Goal: Task Accomplishment & Management: Manage account settings

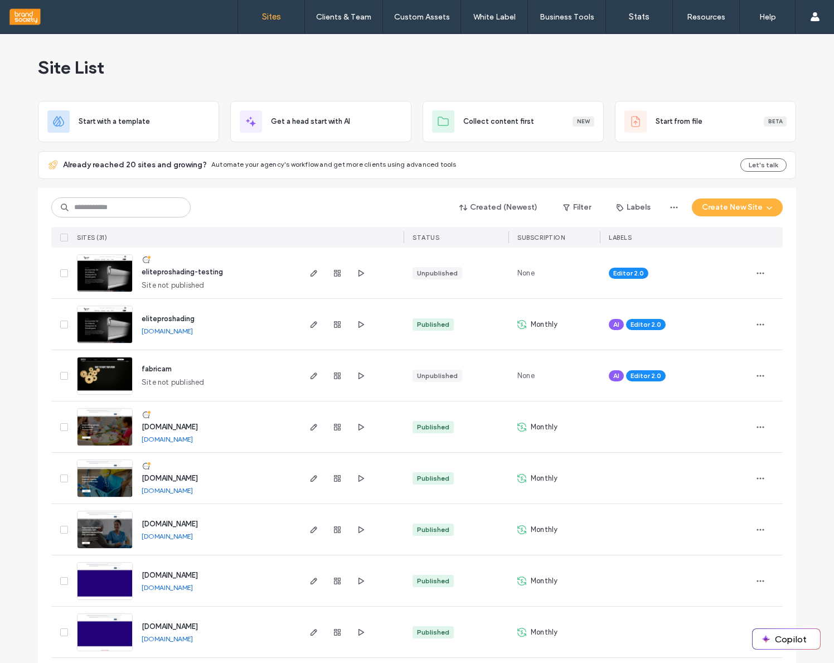
scroll to position [10, 0]
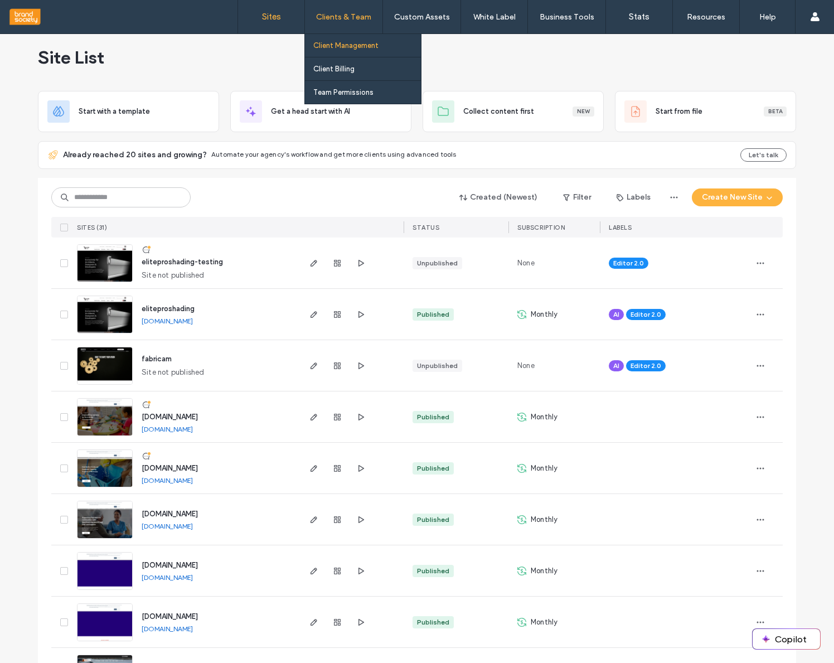
click at [350, 42] on label "Client Management" at bounding box center [345, 45] width 65 height 8
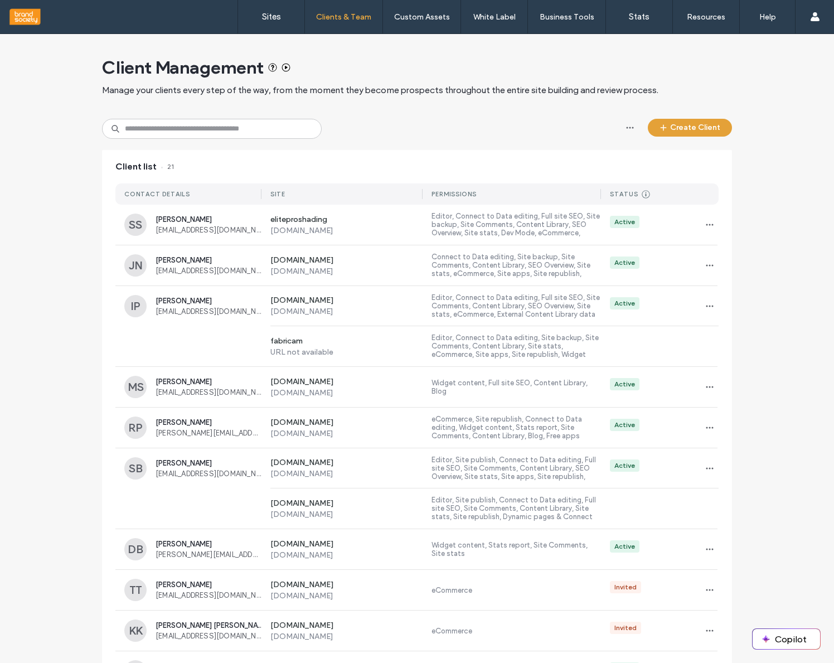
click at [671, 131] on button "Create Client" at bounding box center [690, 128] width 84 height 18
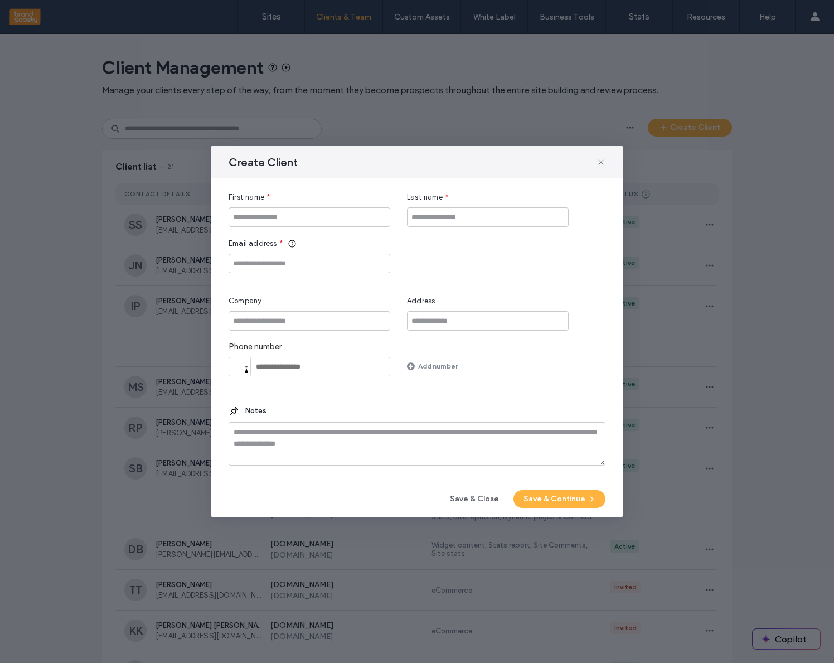
click at [271, 228] on div "First name * Last name * Email address * Company Address Phone number Phone Add…" at bounding box center [417, 284] width 377 height 185
type input "**********"
type input "*****"
click at [258, 266] on input "Email address" at bounding box center [310, 264] width 162 height 20
paste input "**********"
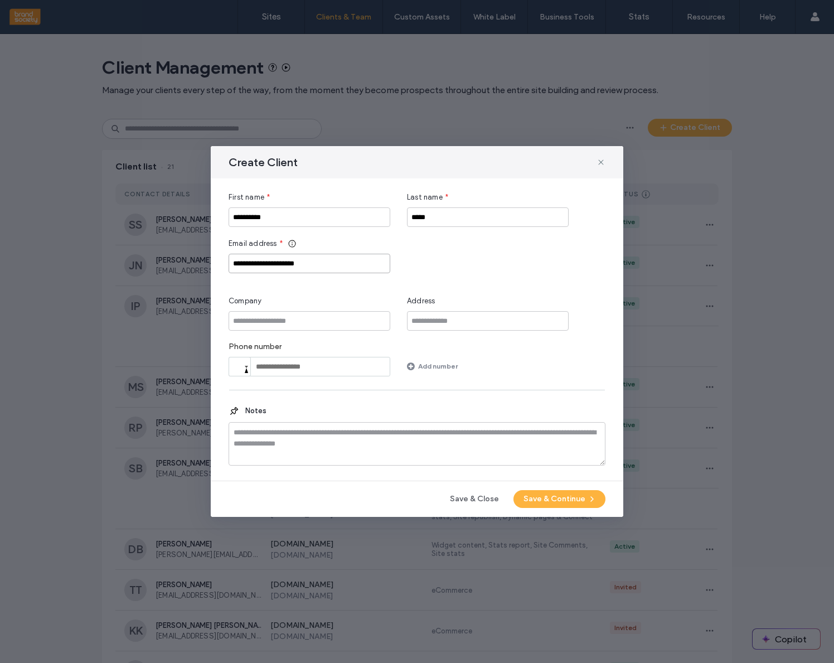
type input "**********"
type input "*****"
click at [565, 504] on button "Save & Continue" at bounding box center [560, 499] width 92 height 18
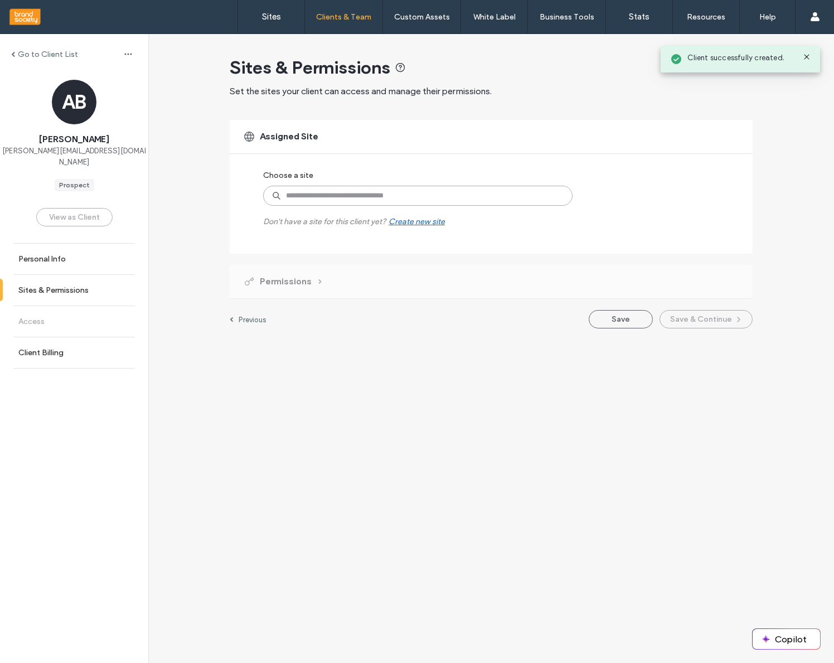
click at [289, 194] on input at bounding box center [418, 196] width 310 height 20
type input "*****"
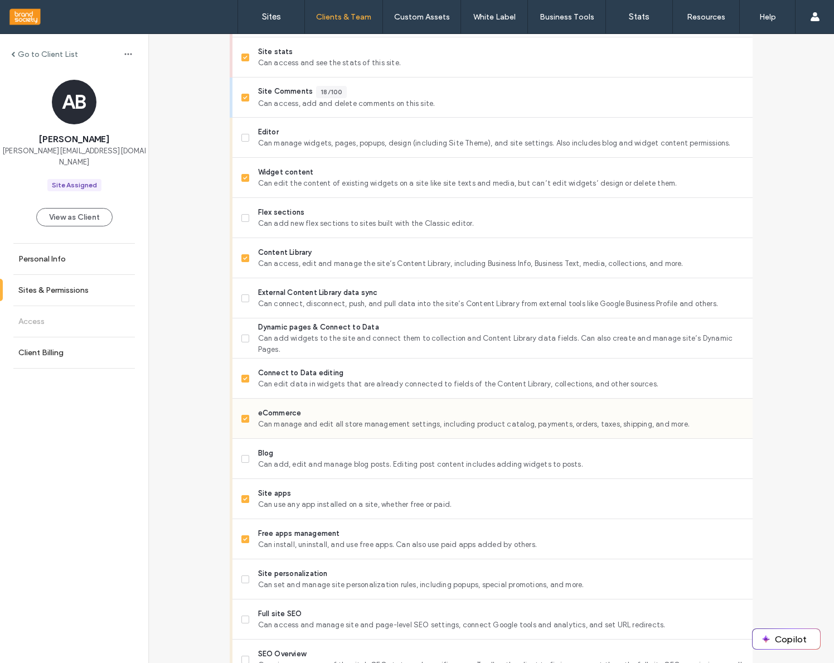
scroll to position [380, 0]
click at [243, 417] on icon at bounding box center [245, 416] width 4 height 3
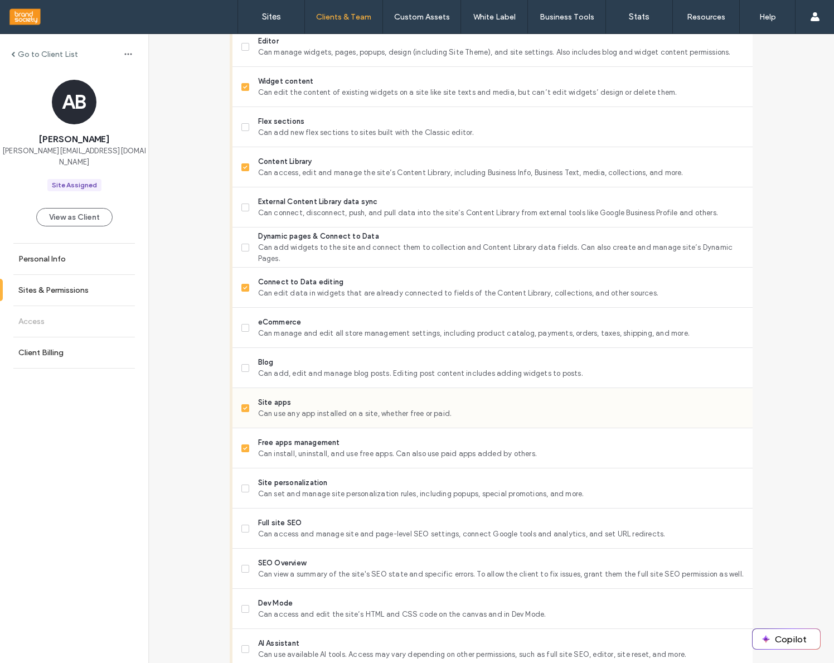
scroll to position [471, 0]
click at [243, 407] on icon at bounding box center [245, 406] width 4 height 3
click at [243, 447] on icon at bounding box center [245, 446] width 4 height 3
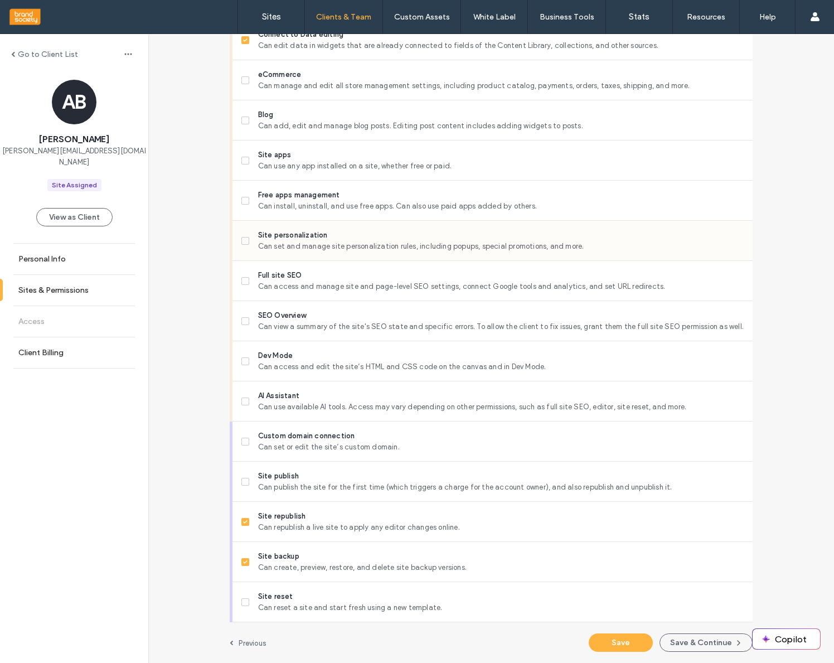
scroll to position [717, 0]
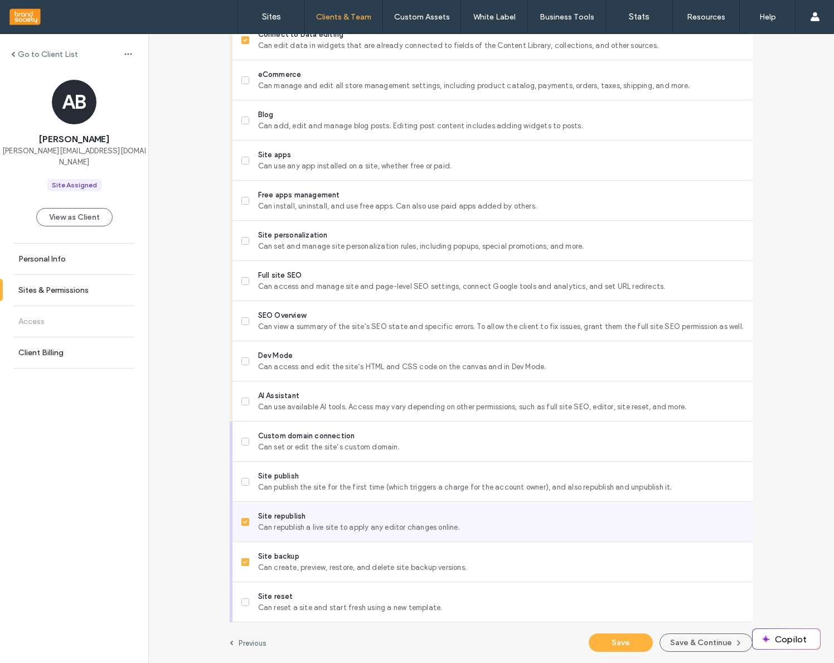
click at [241, 524] on span at bounding box center [245, 522] width 8 height 8
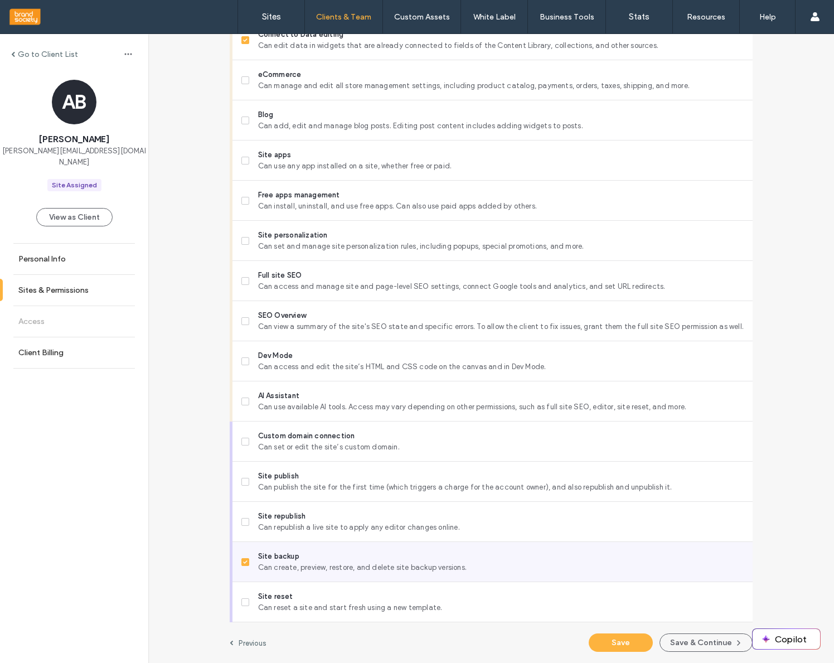
click at [243, 562] on icon at bounding box center [245, 561] width 4 height 3
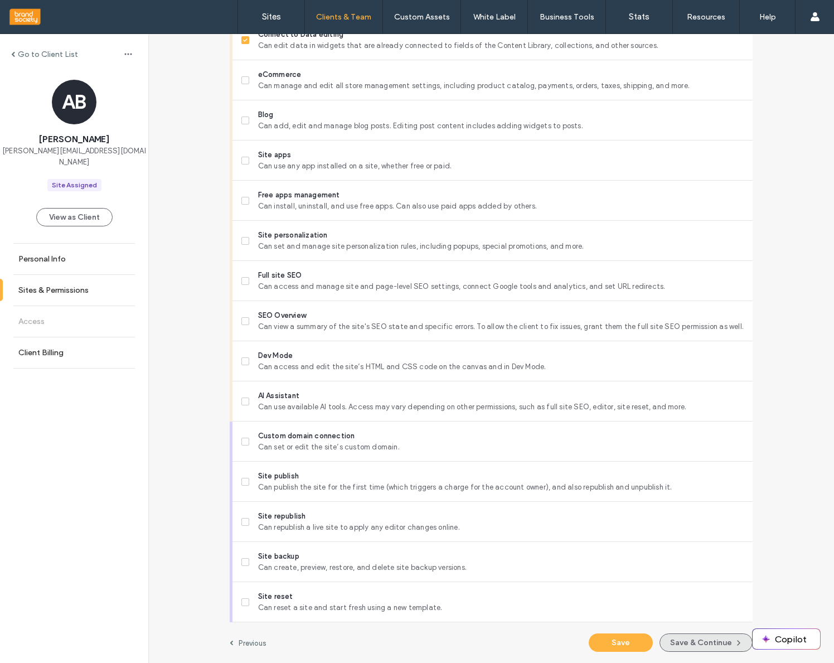
click at [700, 646] on button "Save & Continue" at bounding box center [706, 643] width 93 height 18
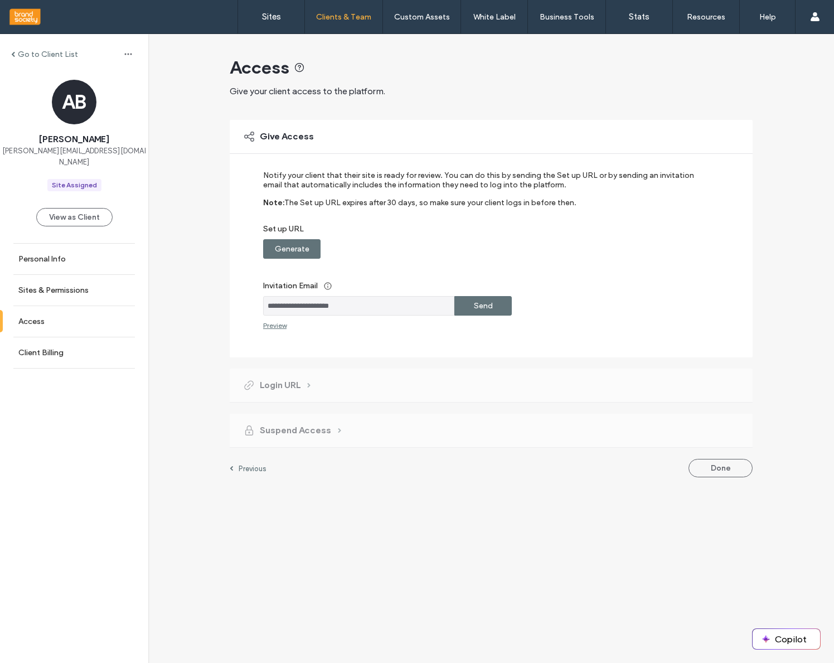
click at [476, 307] on label "Send" at bounding box center [483, 306] width 19 height 21
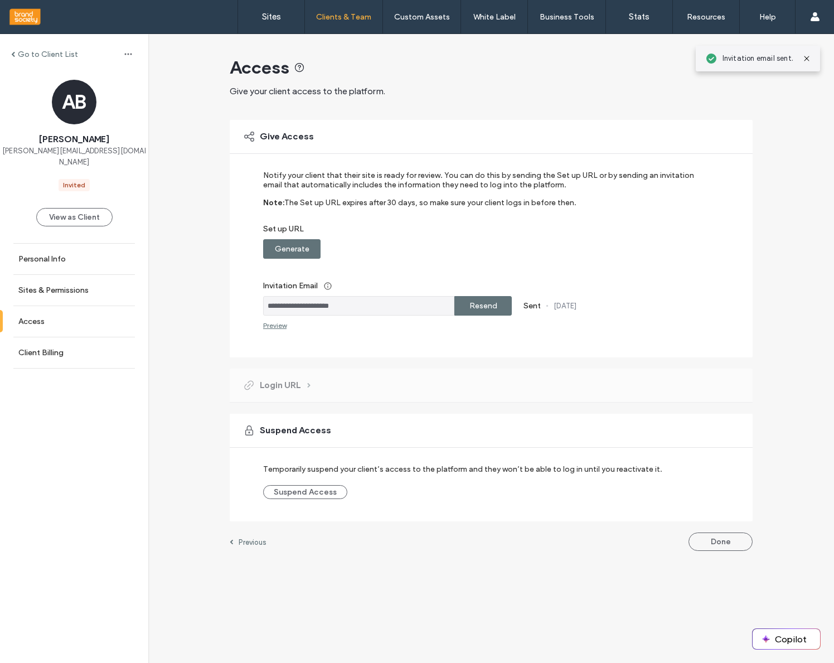
click at [207, 256] on div "**********" at bounding box center [491, 298] width 686 height 528
click at [466, 388] on div "Login URL" at bounding box center [491, 385] width 523 height 33
click at [272, 327] on div "Preview" at bounding box center [274, 325] width 23 height 8
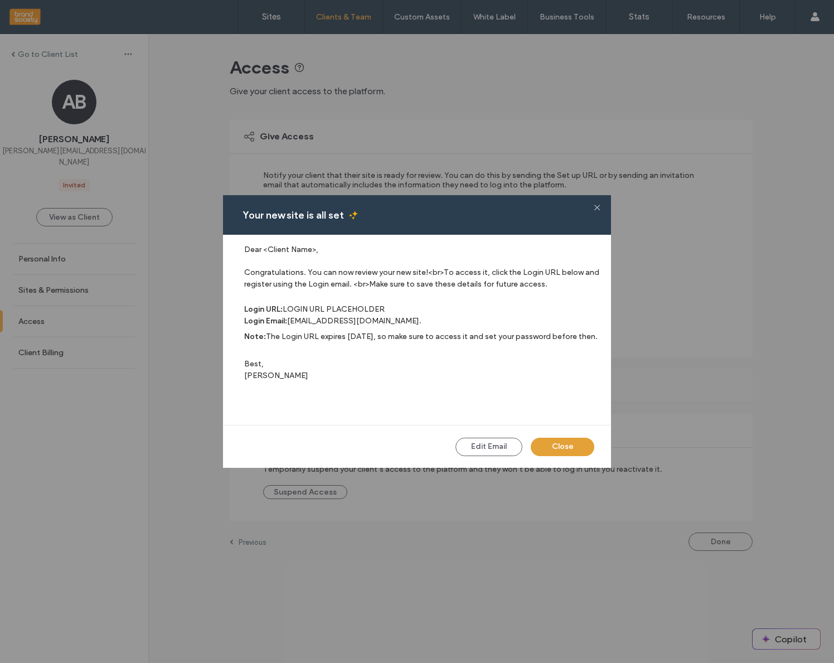
click at [559, 448] on button "Close" at bounding box center [563, 447] width 64 height 18
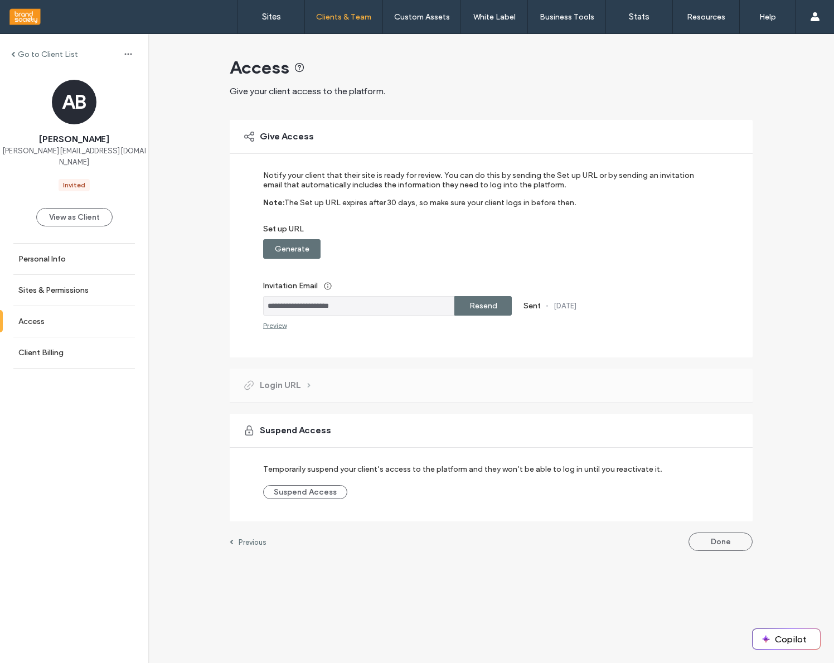
click at [296, 389] on span "Login URL" at bounding box center [280, 385] width 41 height 12
click at [351, 382] on div "Login URL" at bounding box center [491, 385] width 523 height 33
click at [69, 208] on button "View as Client" at bounding box center [74, 217] width 76 height 18
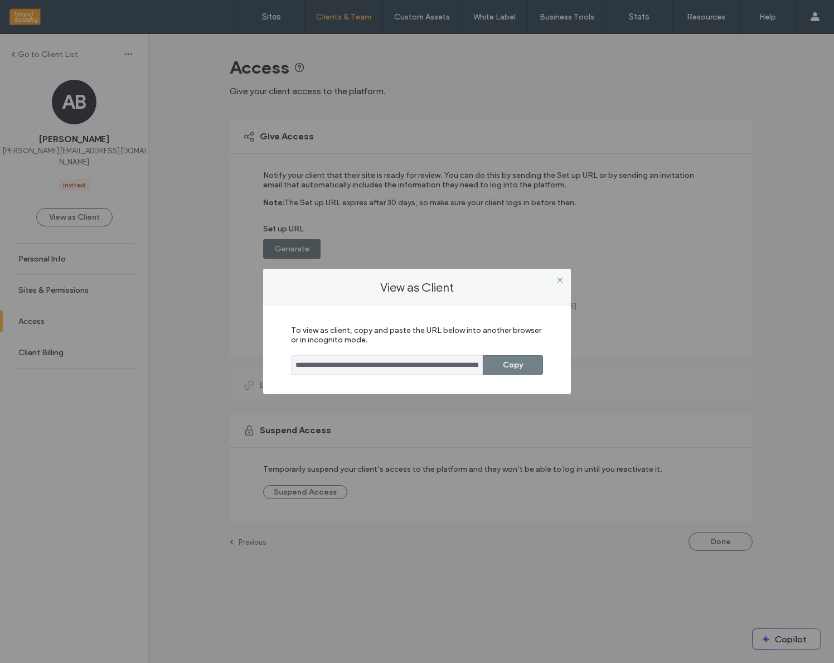
click at [525, 372] on button "Copy" at bounding box center [513, 365] width 60 height 20
click at [497, 113] on div "**********" at bounding box center [417, 331] width 834 height 663
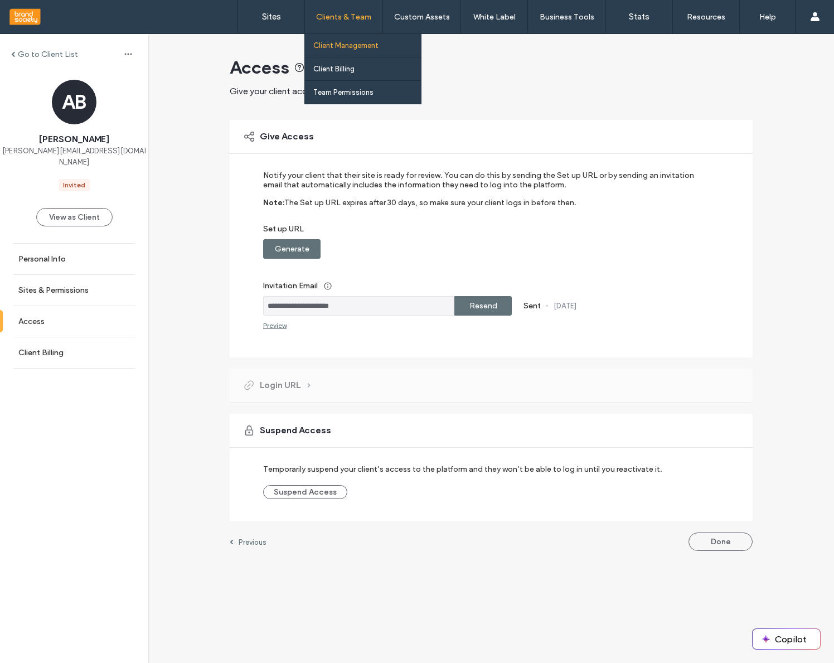
click at [342, 41] on label "Client Management" at bounding box center [345, 45] width 65 height 8
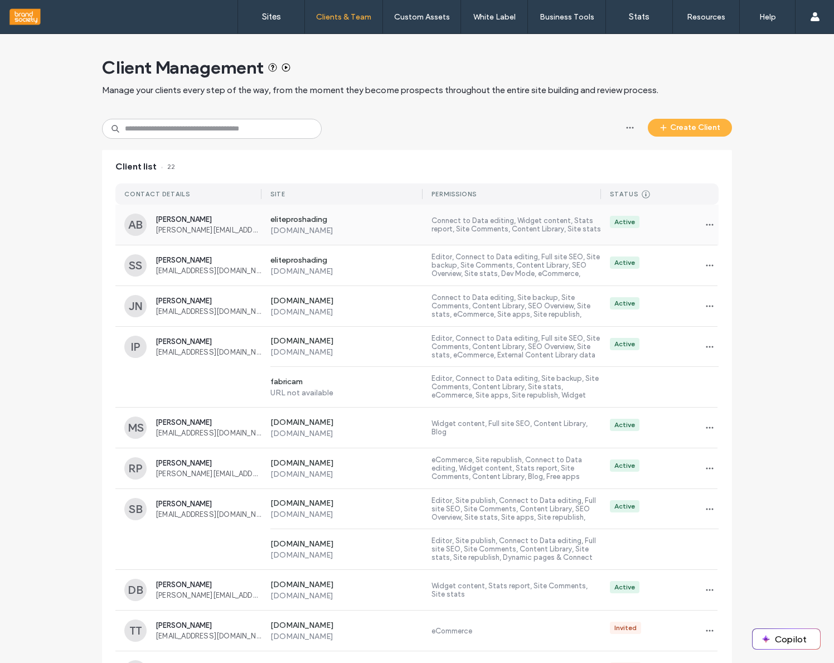
click at [192, 221] on span "[PERSON_NAME]" at bounding box center [209, 219] width 106 height 8
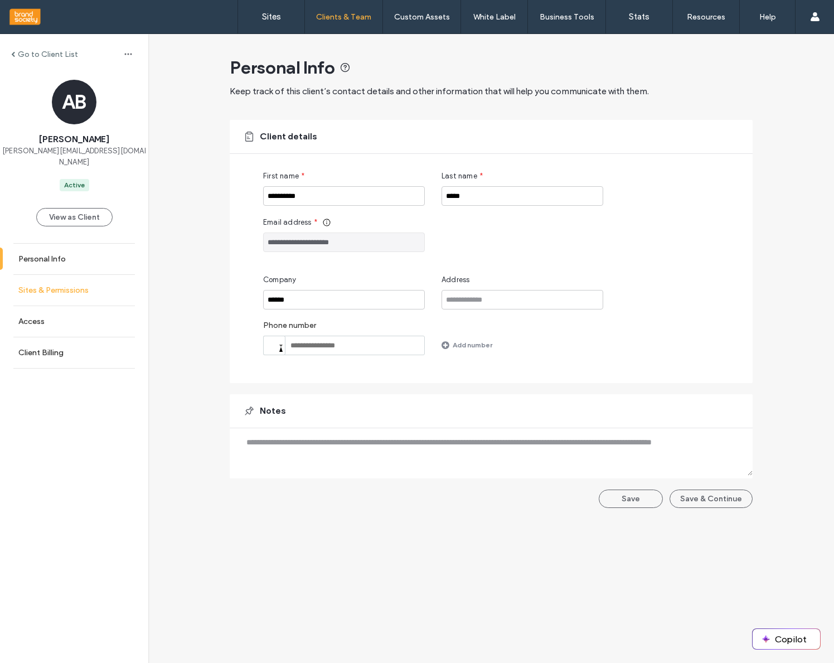
click at [65, 286] on label "Sites & Permissions" at bounding box center [53, 290] width 70 height 9
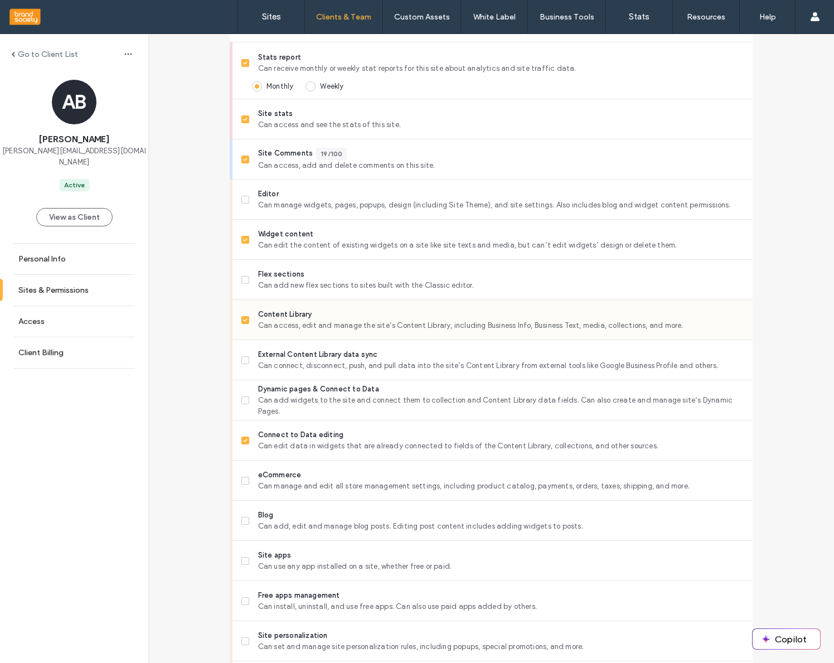
scroll to position [355, 0]
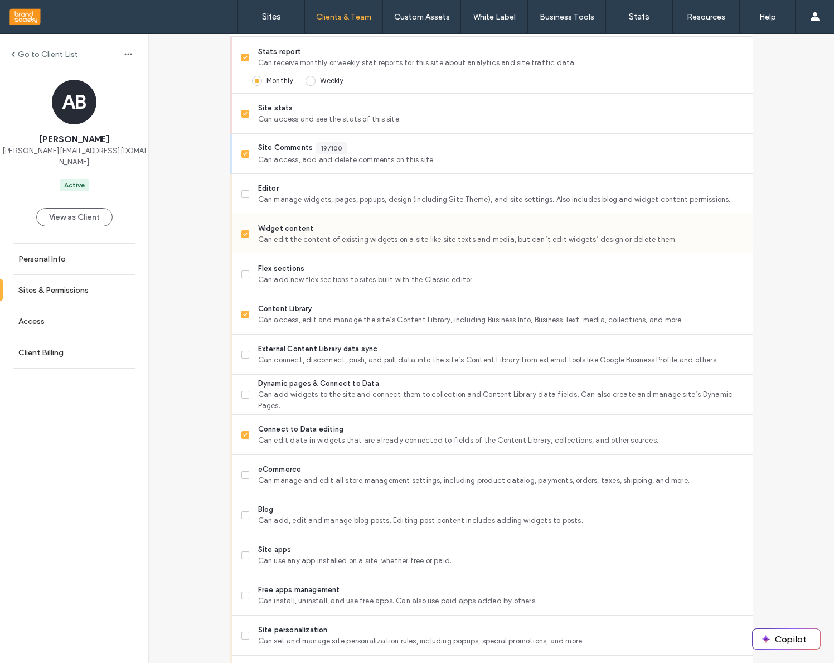
click at [242, 238] on span at bounding box center [245, 234] width 8 height 8
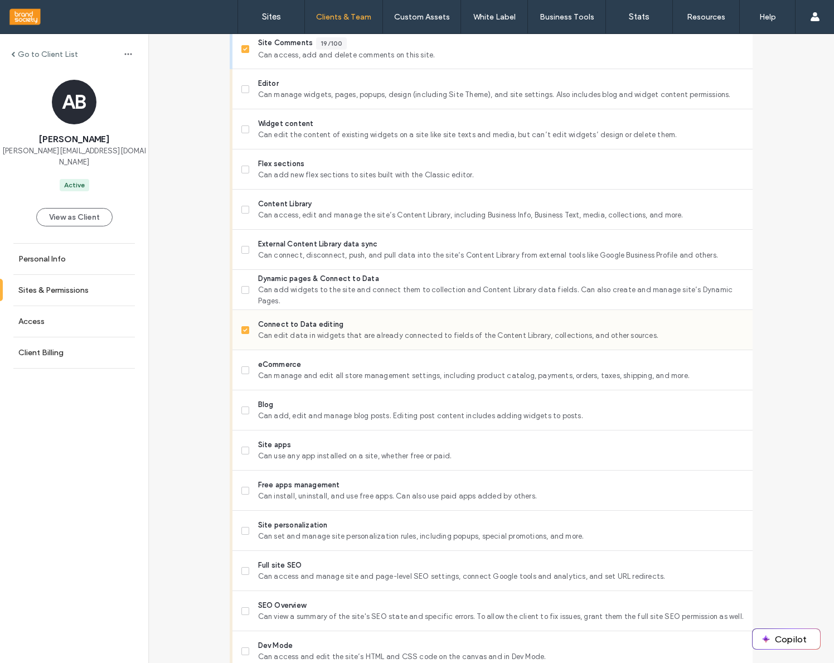
scroll to position [461, 0]
click at [247, 331] on label "Connect to Data editing Can edit data in widgets that are already connected to …" at bounding box center [492, 329] width 502 height 22
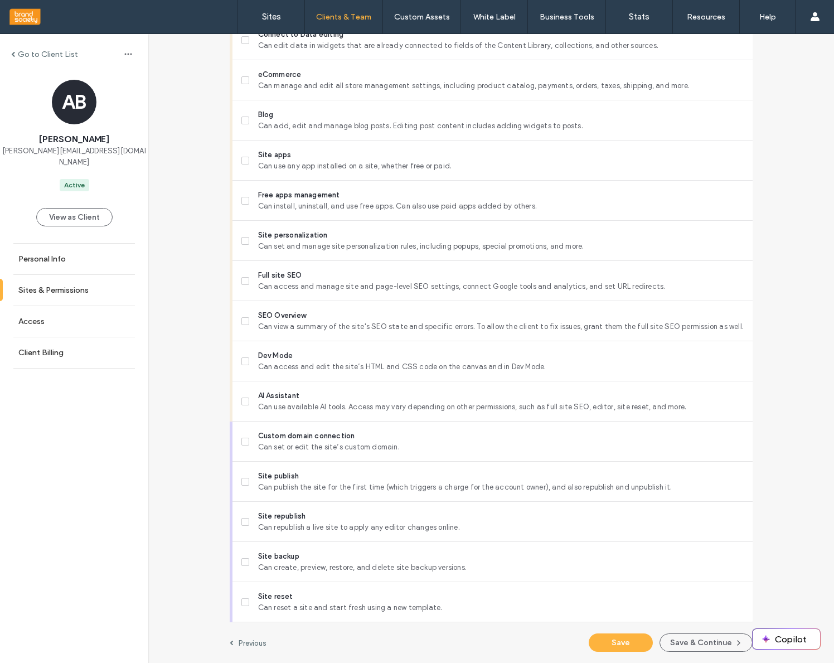
scroll to position [750, 0]
click at [626, 649] on button "Save" at bounding box center [621, 643] width 64 height 18
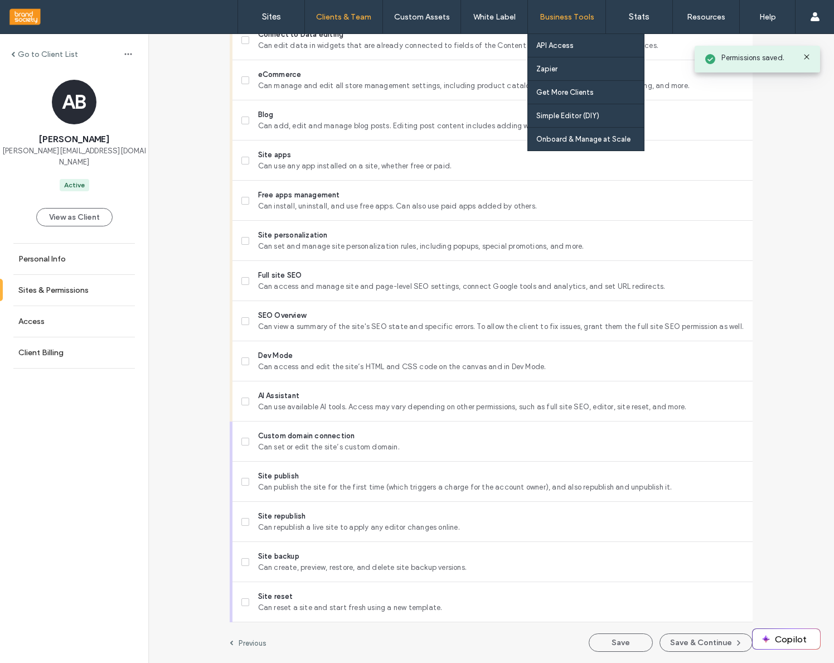
scroll to position [0, 0]
